Goal: Check status: Check status

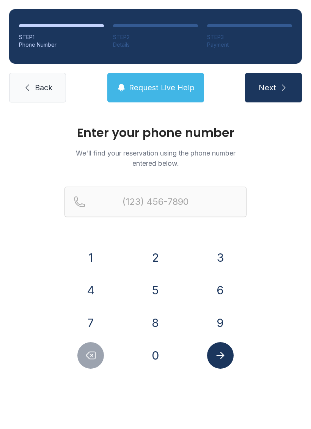
click at [154, 258] on button "2" at bounding box center [155, 257] width 27 height 27
click at [150, 288] on button "5" at bounding box center [155, 290] width 27 height 27
click at [208, 261] on button "3" at bounding box center [220, 257] width 27 height 27
click at [154, 296] on button "5" at bounding box center [155, 290] width 27 height 27
click at [153, 357] on button "0" at bounding box center [155, 355] width 27 height 27
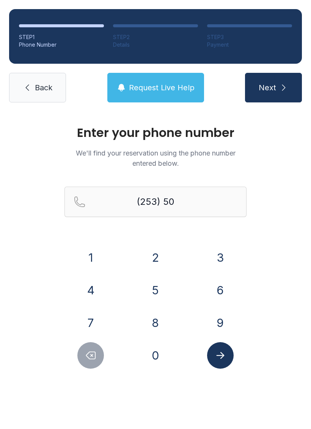
click at [165, 323] on button "8" at bounding box center [155, 323] width 27 height 27
click at [95, 288] on button "4" at bounding box center [90, 290] width 27 height 27
click at [222, 258] on button "3" at bounding box center [220, 257] width 27 height 27
click at [93, 255] on button "1" at bounding box center [90, 257] width 27 height 27
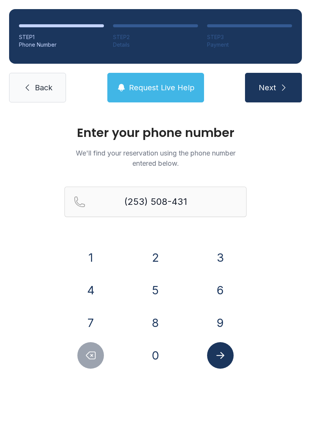
type input "[PHONE_NUMBER]"
click at [222, 355] on icon "Submit lookup form" at bounding box center [220, 355] width 8 height 7
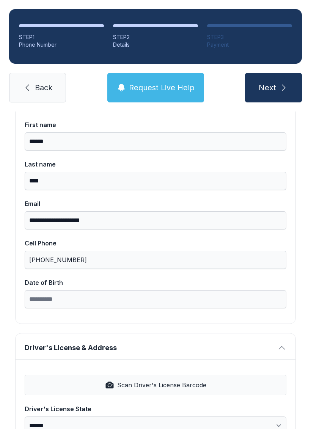
scroll to position [76, 0]
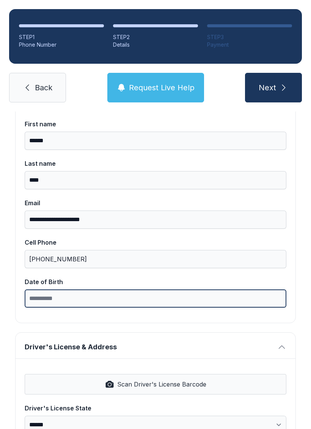
click at [166, 295] on input "Date of Birth" at bounding box center [156, 299] width 262 height 18
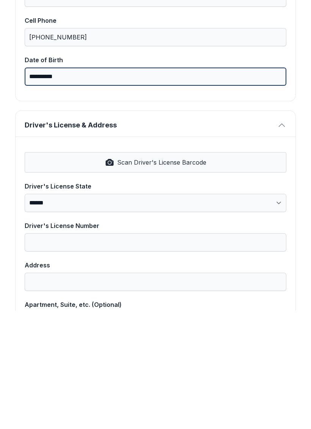
scroll to position [182, 0]
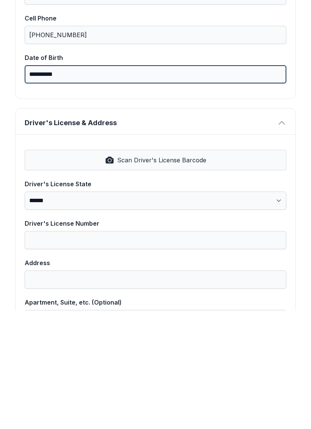
type input "**********"
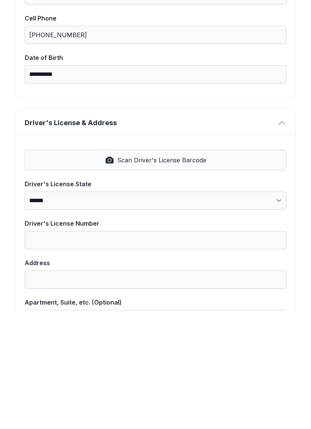
click at [200, 274] on span "Scan Driver's License Barcode" at bounding box center [161, 278] width 89 height 9
